Goal: Find specific page/section: Find specific page/section

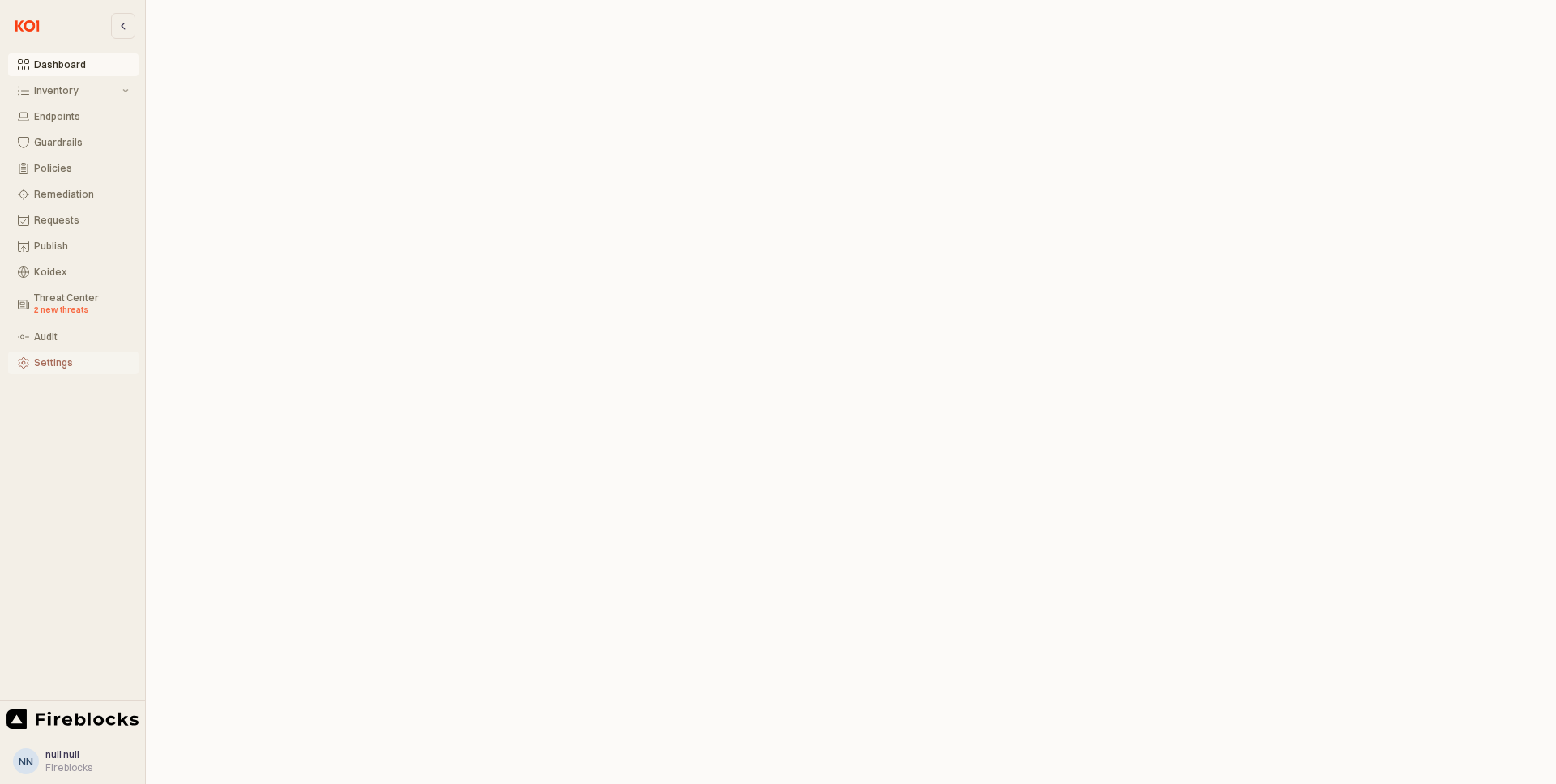
click at [59, 361] on div "Settings" at bounding box center [81, 363] width 95 height 12
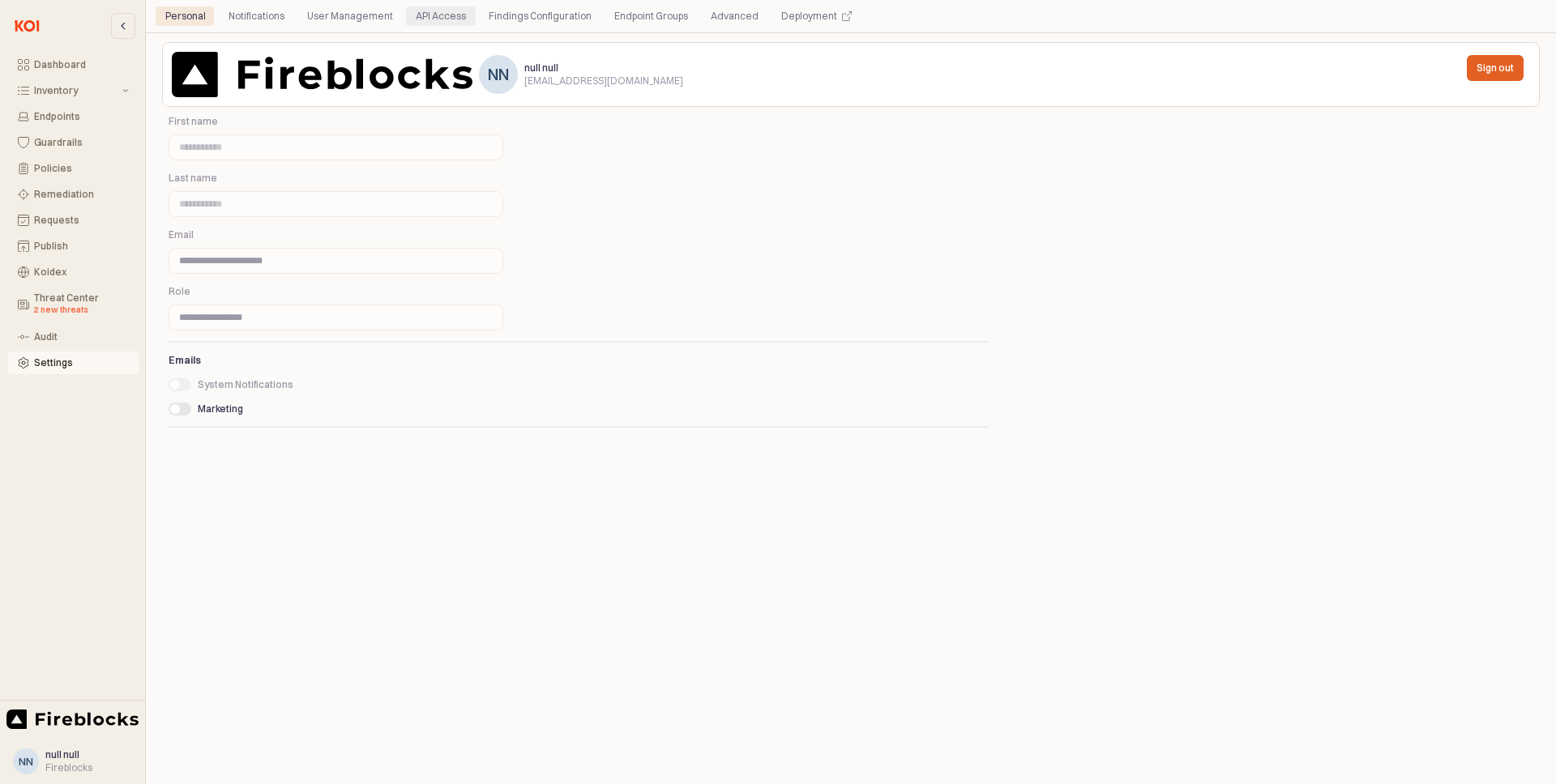
click at [417, 14] on div "API Access" at bounding box center [441, 16] width 51 height 19
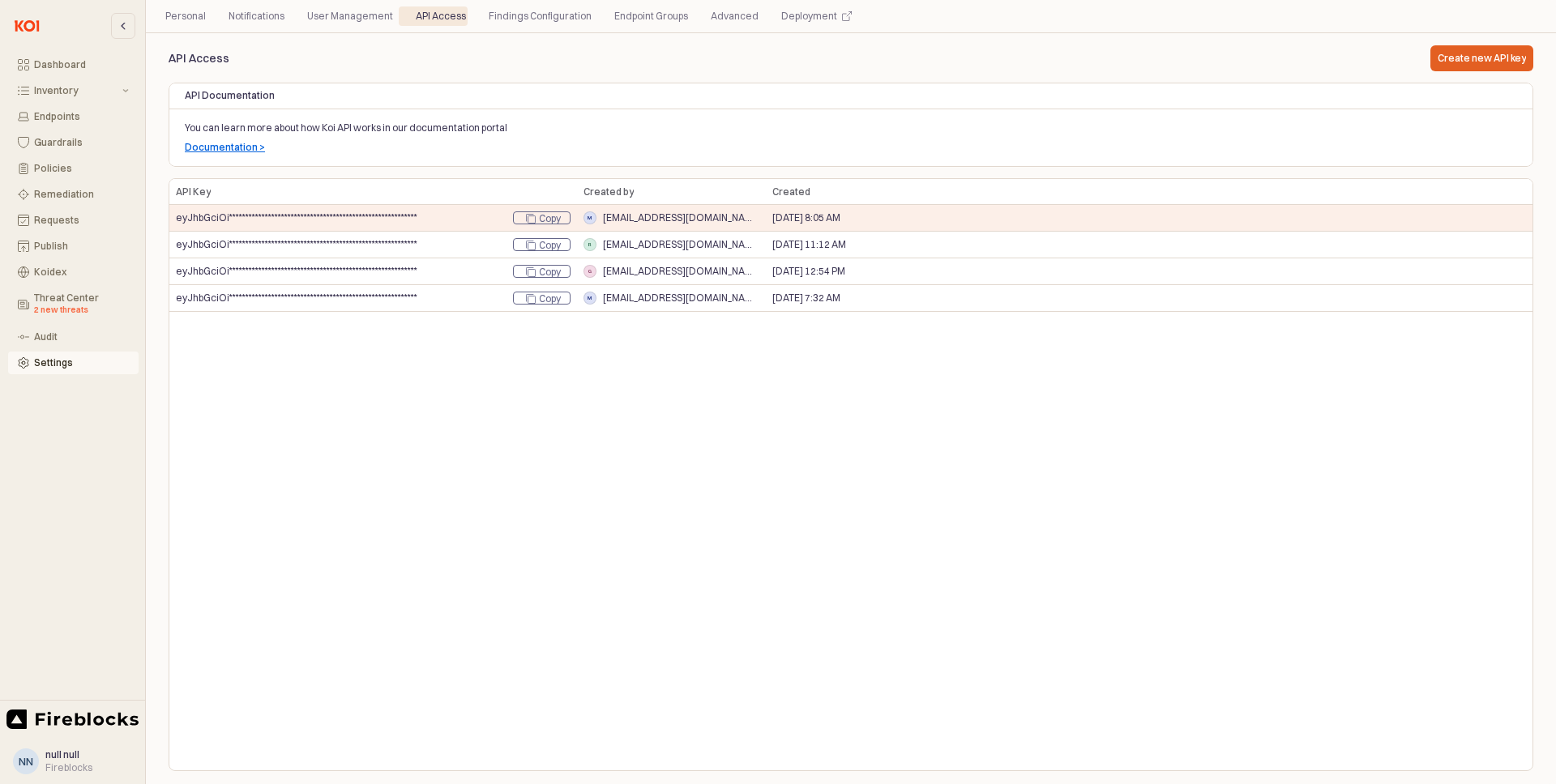
click at [241, 151] on p "Documentation >" at bounding box center [225, 148] width 80 height 13
click at [116, 93] on div "Inventory" at bounding box center [76, 91] width 85 height 12
click at [110, 94] on div "Inventory" at bounding box center [76, 91] width 85 height 12
click at [88, 200] on button "Remediation" at bounding box center [73, 194] width 130 height 22
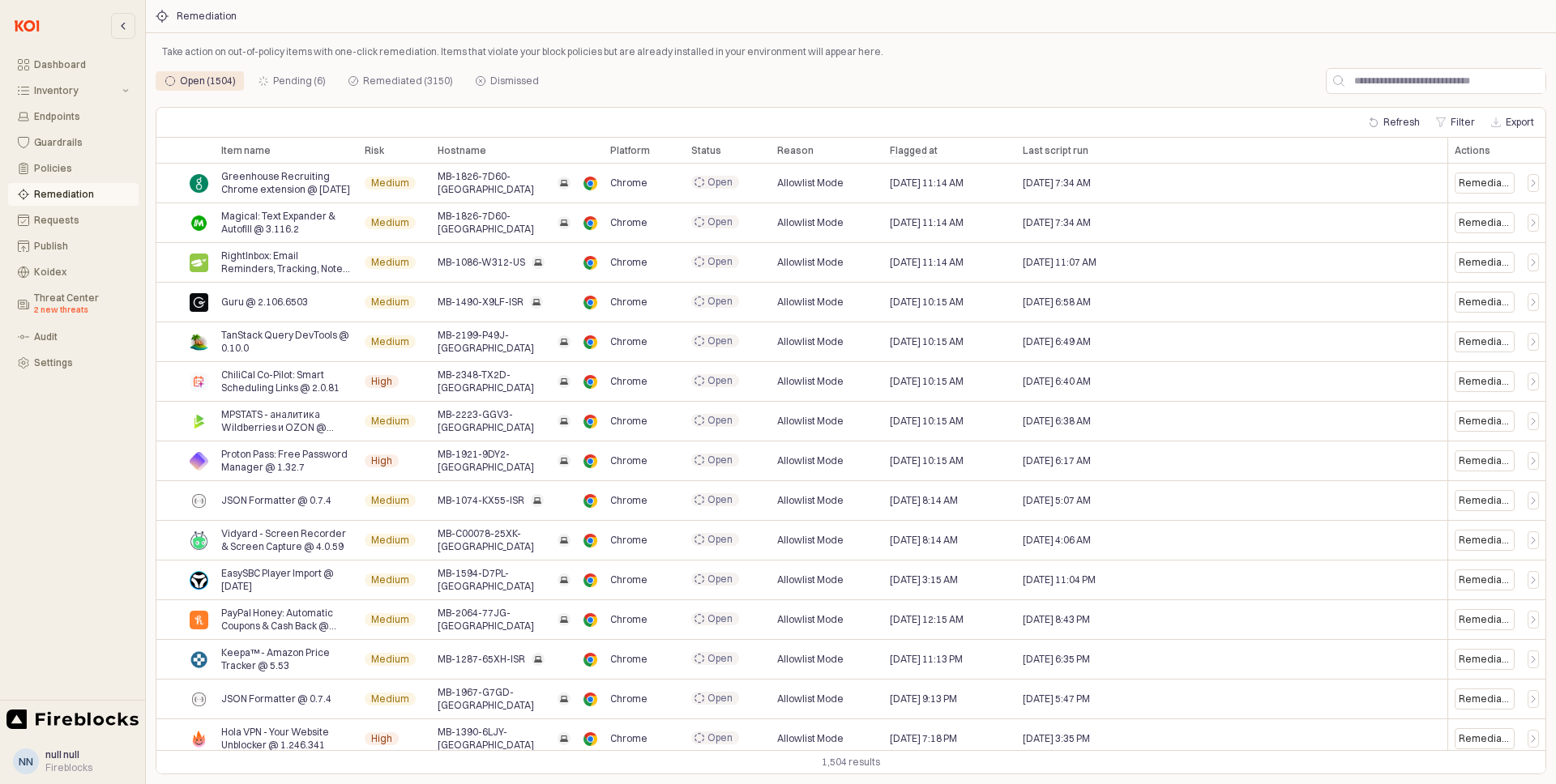
click at [70, 199] on div "Remediation" at bounding box center [81, 195] width 95 height 12
click at [65, 175] on button "Policies" at bounding box center [73, 168] width 130 height 22
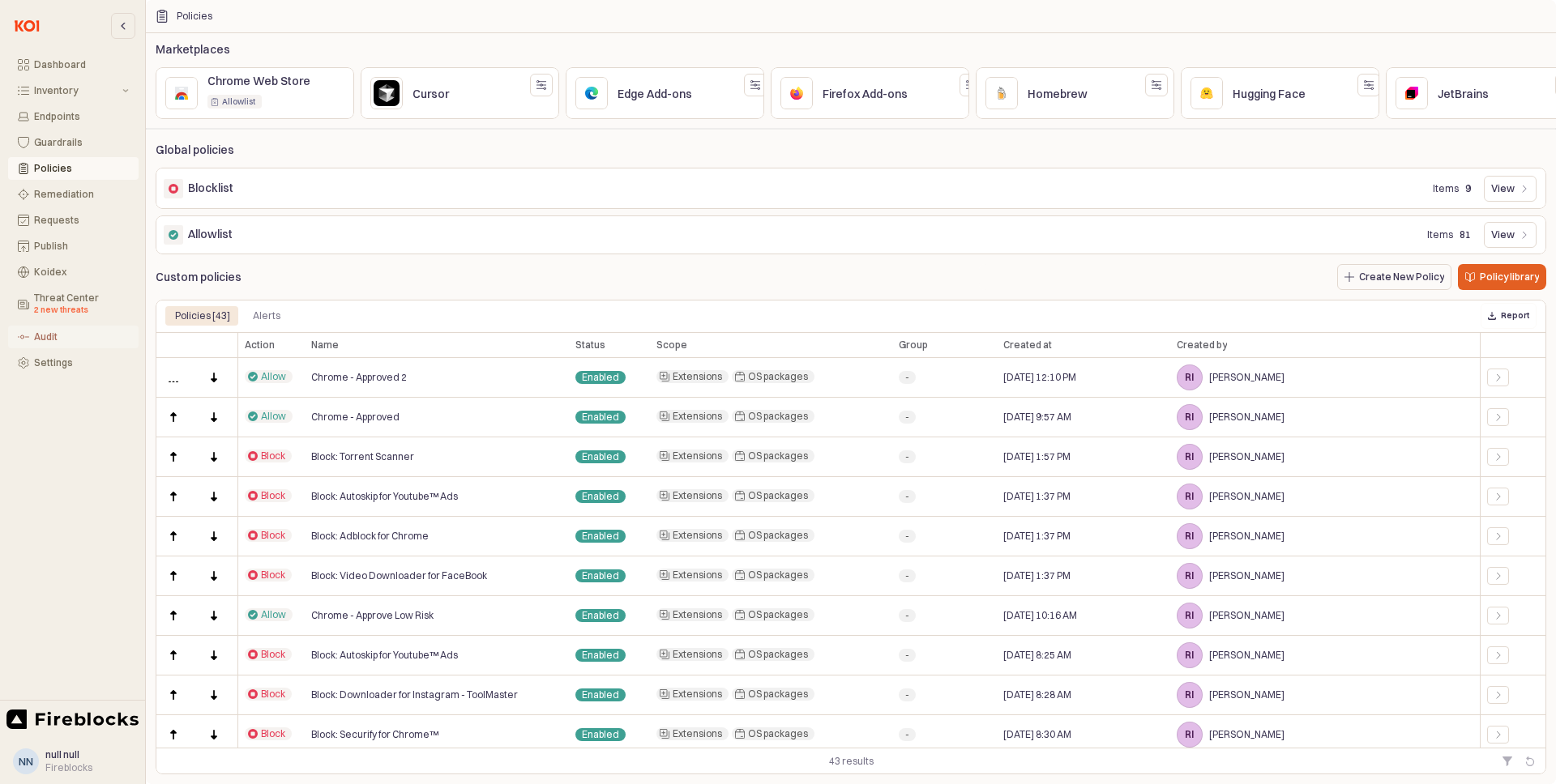
click at [44, 338] on div "Audit" at bounding box center [81, 337] width 95 height 12
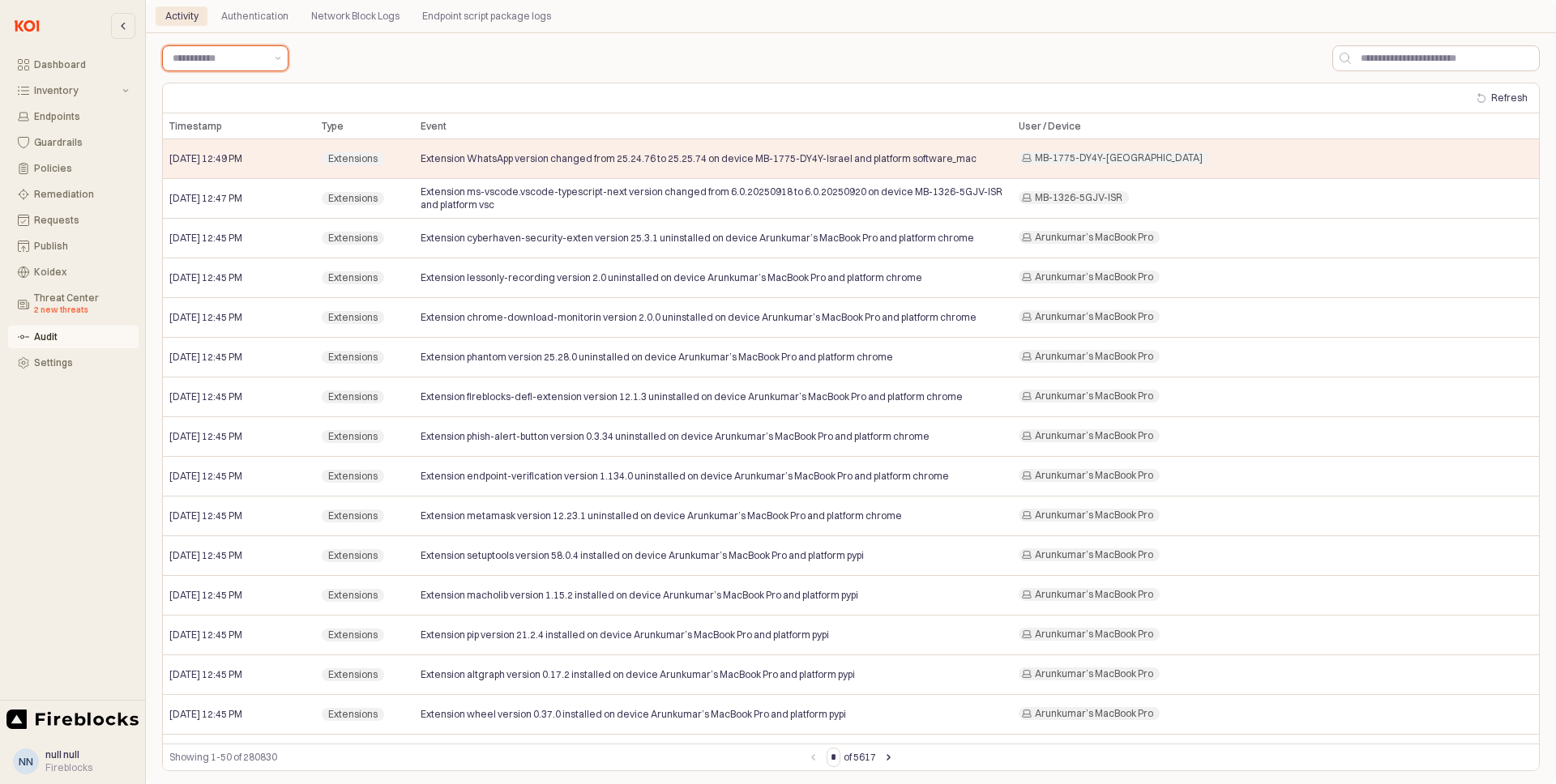
click at [254, 65] on input "App Body" at bounding box center [218, 59] width 92 height 17
click at [221, 280] on div "Policies" at bounding box center [220, 285] width 95 height 13
type input "********"
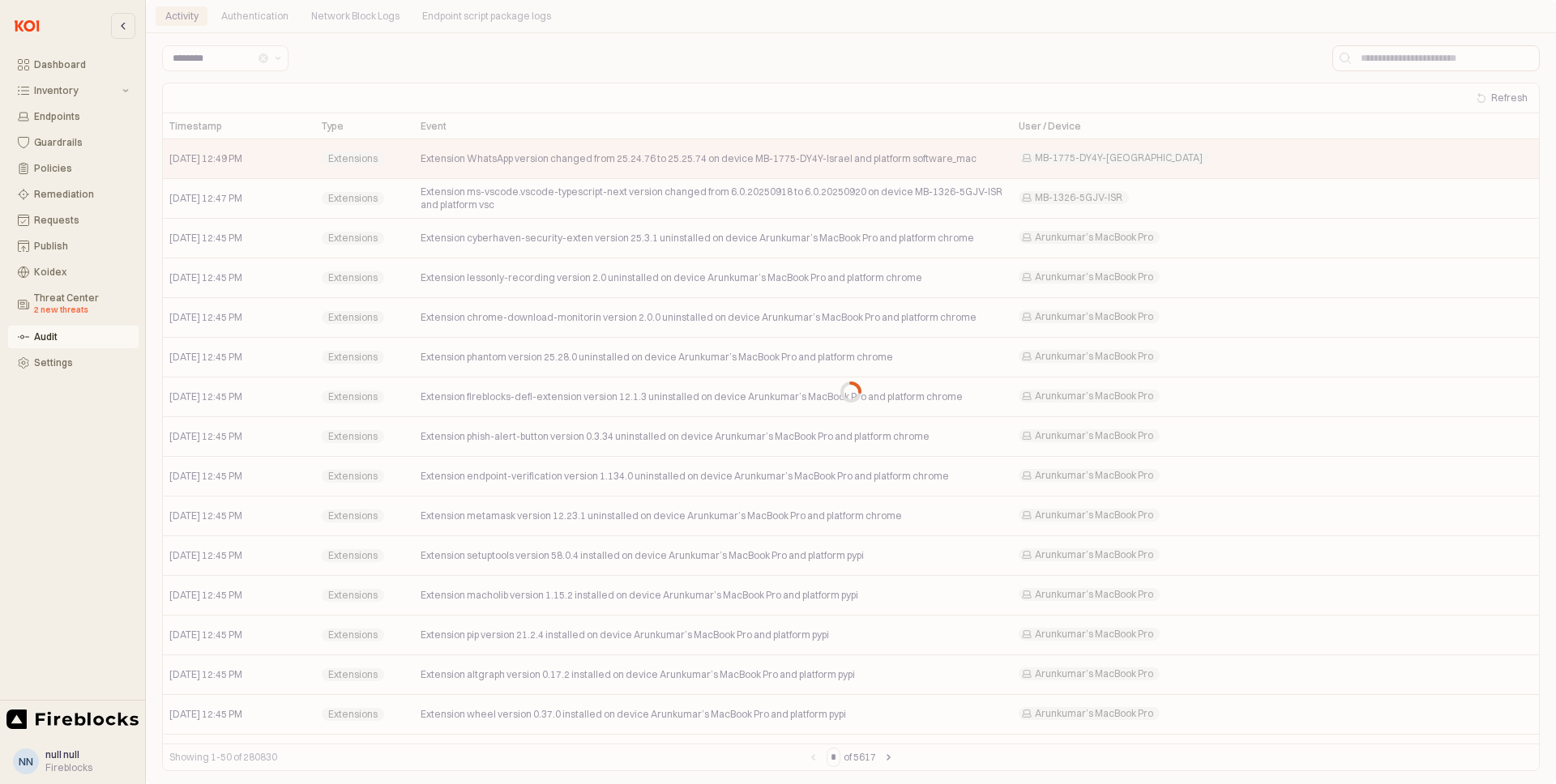
click at [415, 69] on div "App Body" at bounding box center [851, 392] width 1410 height 784
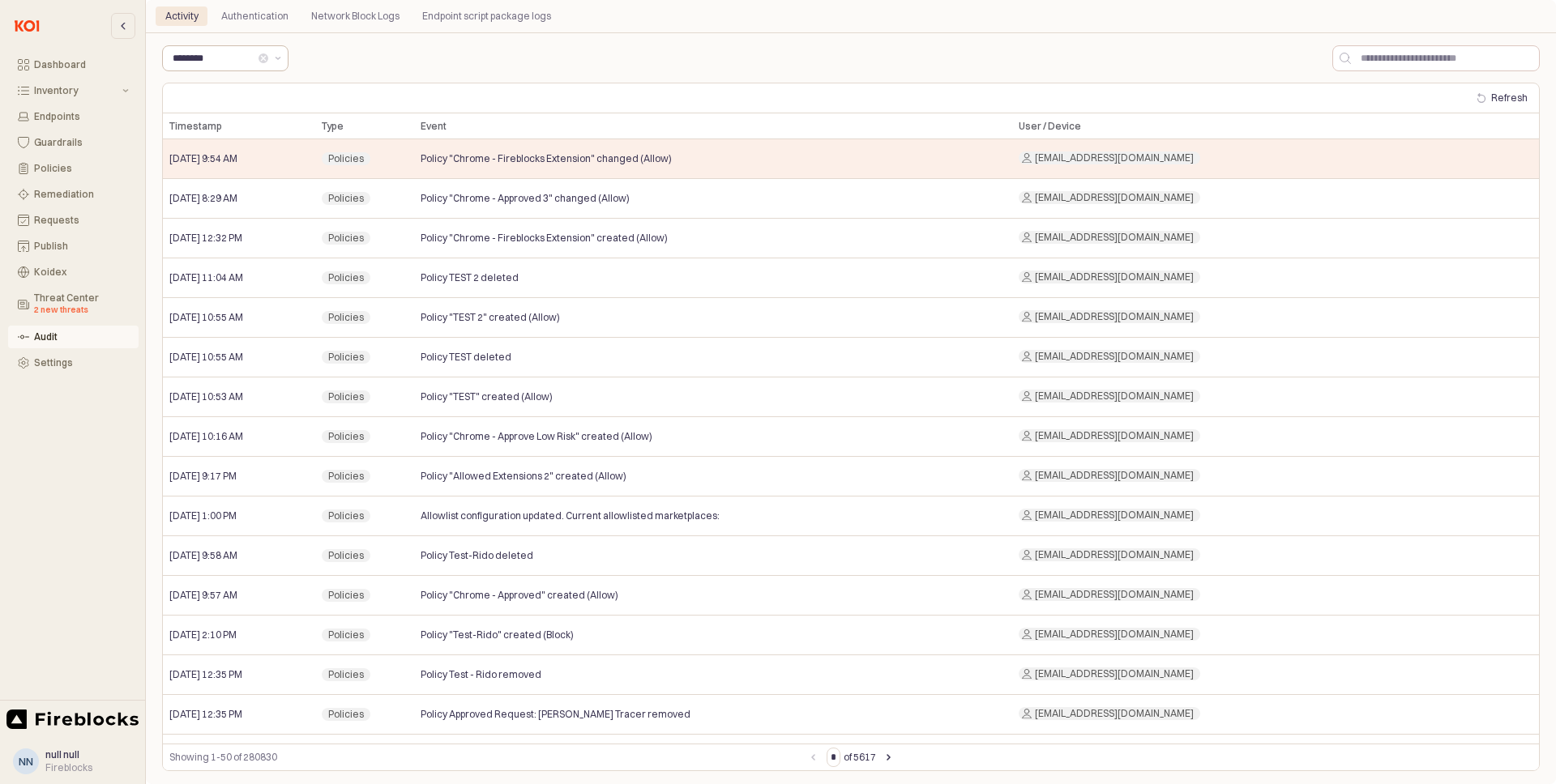
click at [265, 58] on button "Clear" at bounding box center [263, 58] width 10 height 10
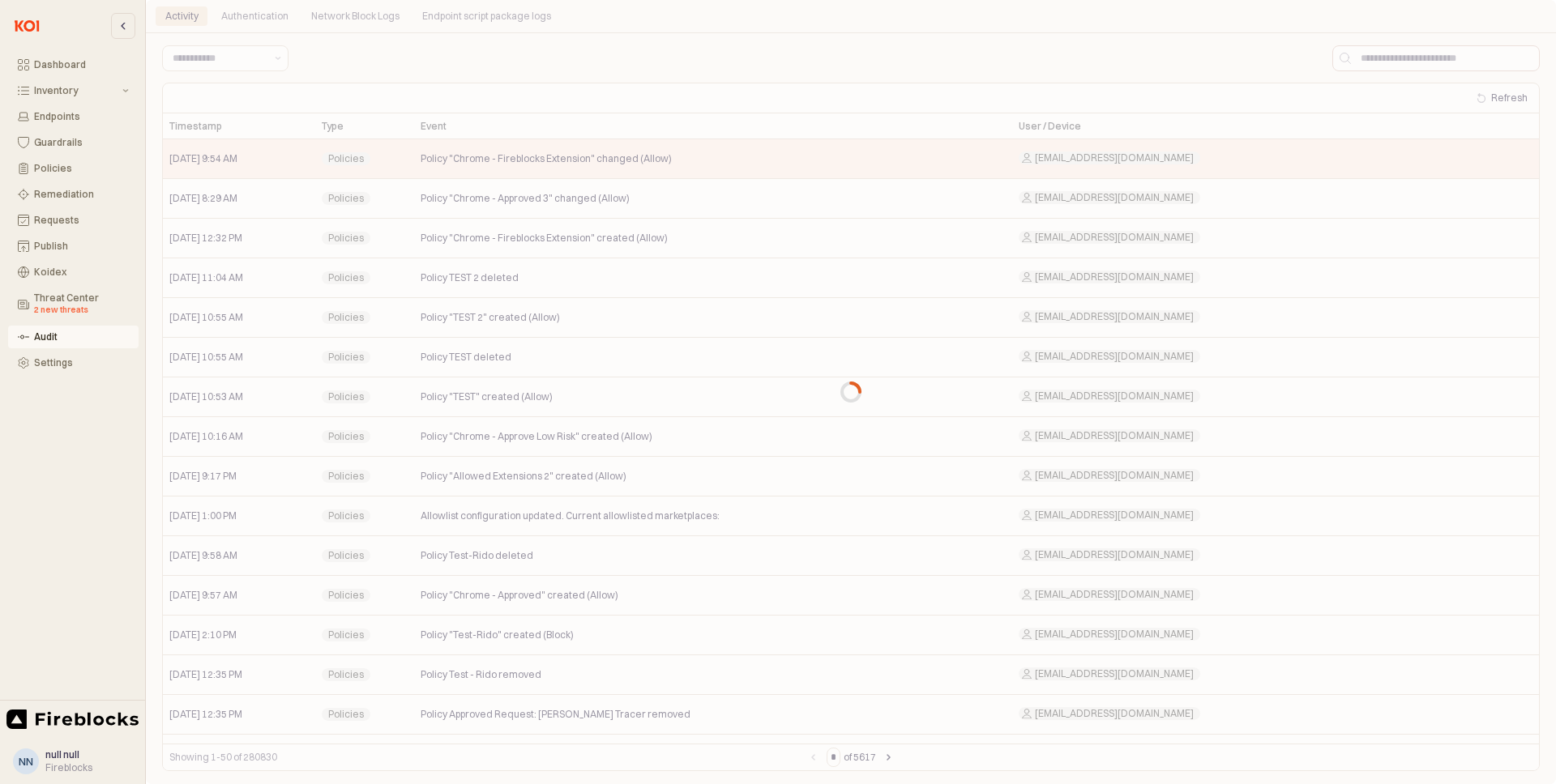
click at [240, 58] on div "App Body" at bounding box center [851, 392] width 1410 height 784
click at [271, 66] on div "App Body" at bounding box center [851, 392] width 1410 height 784
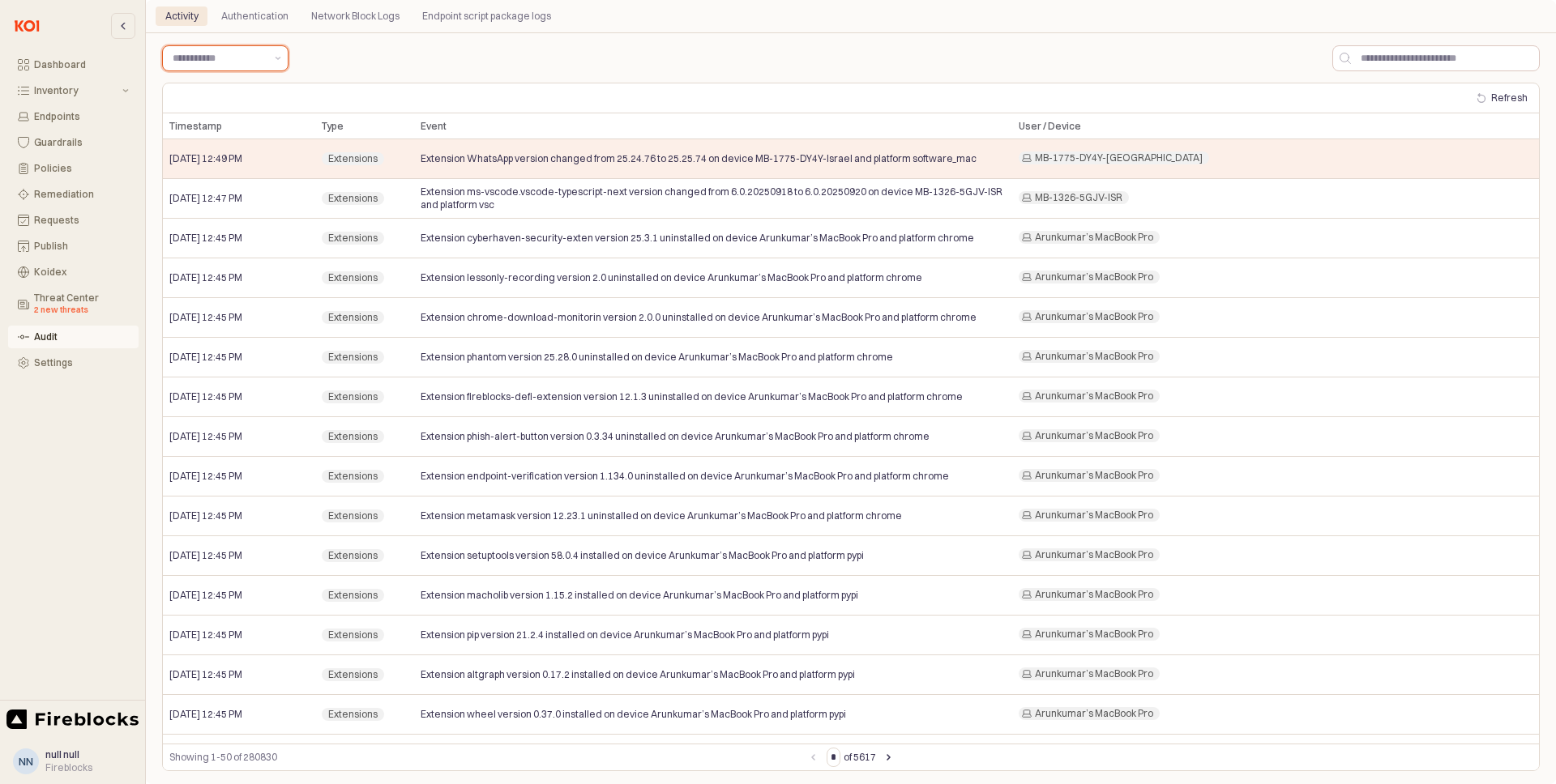
click at [276, 56] on icon "Show suggestions" at bounding box center [278, 58] width 7 height 3
click at [380, 56] on div "App Body" at bounding box center [851, 58] width 1391 height 32
click at [1511, 97] on button "Refresh" at bounding box center [1501, 97] width 64 height 19
